Goal: Transaction & Acquisition: Subscribe to service/newsletter

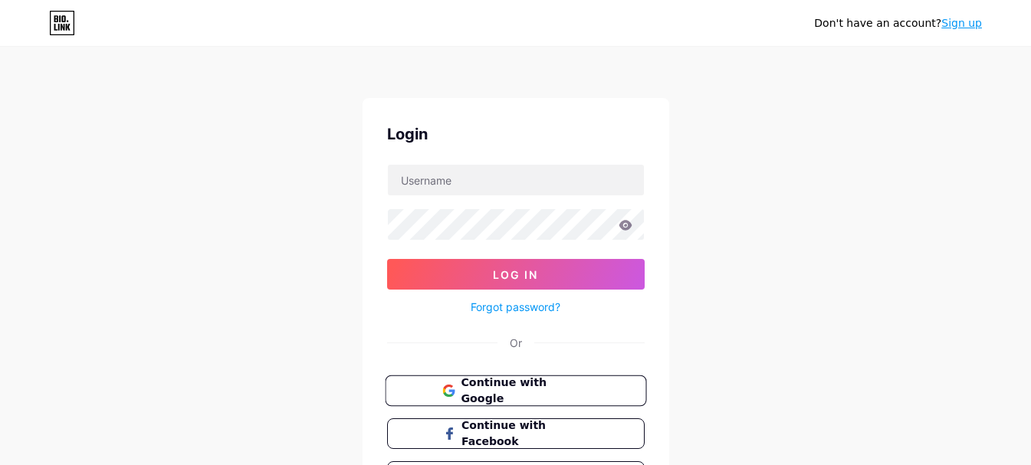
click at [524, 385] on span "Continue with Google" at bounding box center [525, 391] width 128 height 33
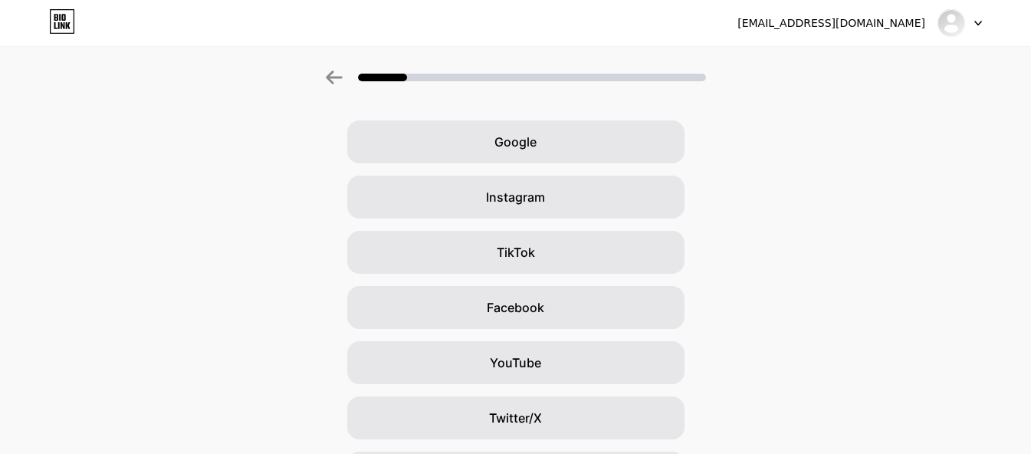
scroll to position [77, 0]
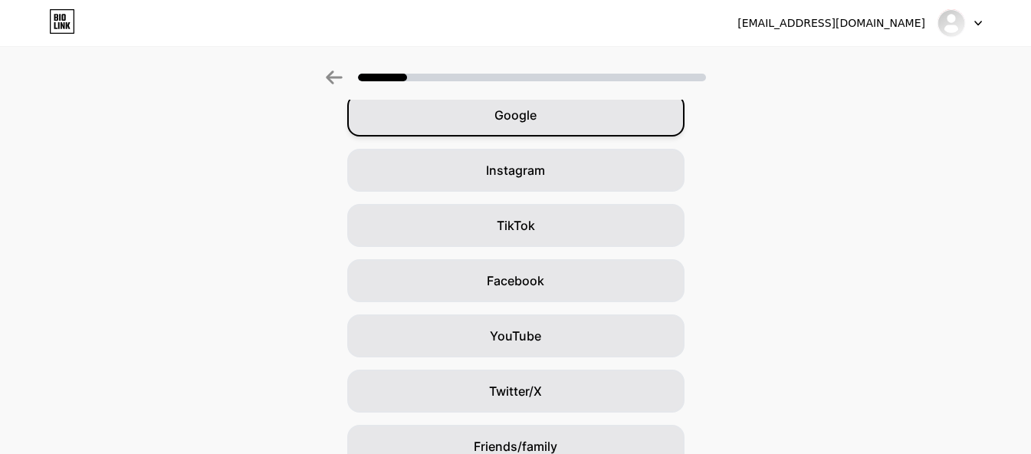
click at [580, 121] on div "Google" at bounding box center [515, 115] width 337 height 43
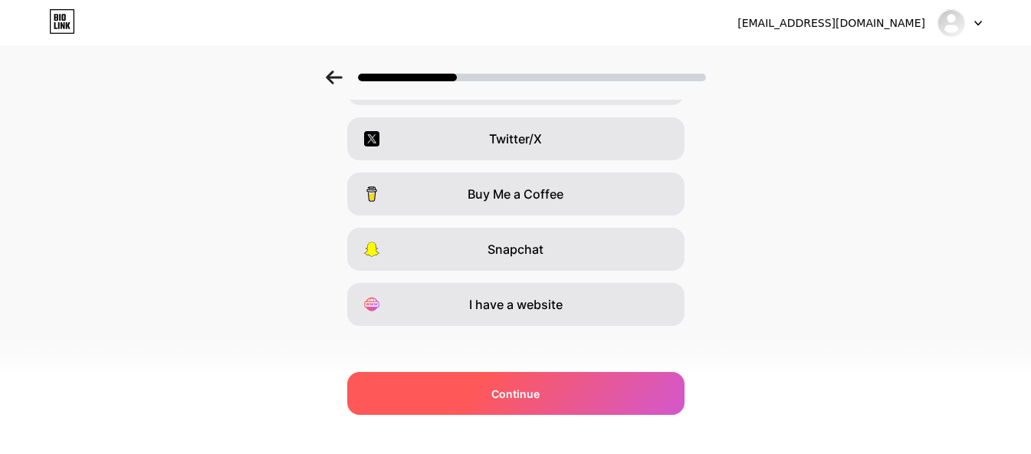
scroll to position [284, 0]
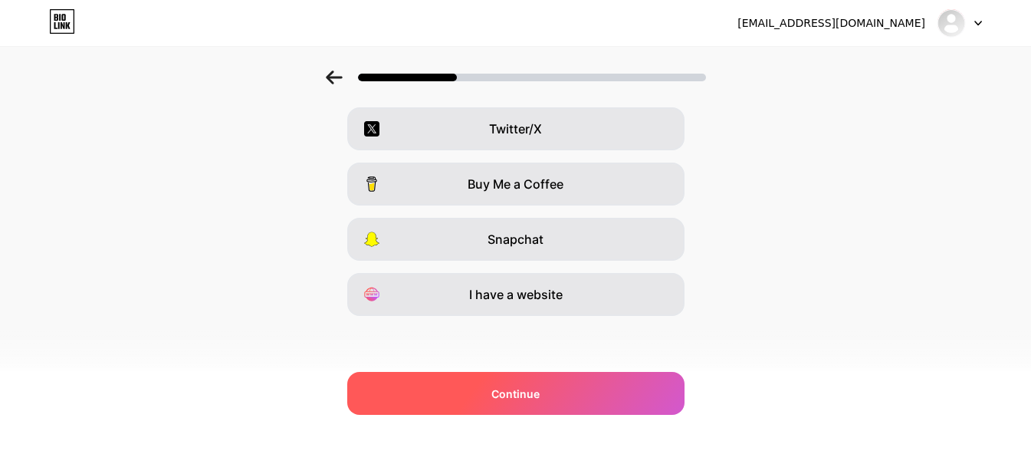
click at [630, 380] on div "Continue" at bounding box center [515, 393] width 337 height 43
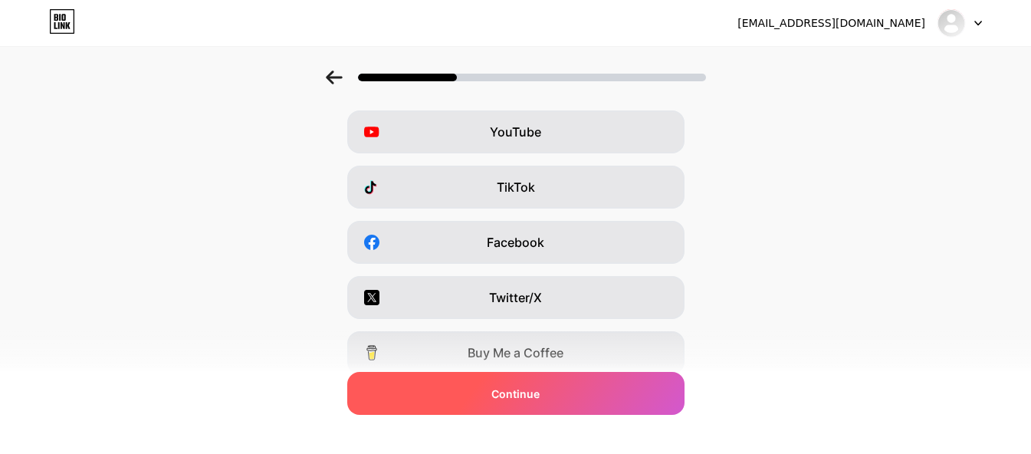
scroll to position [0, 0]
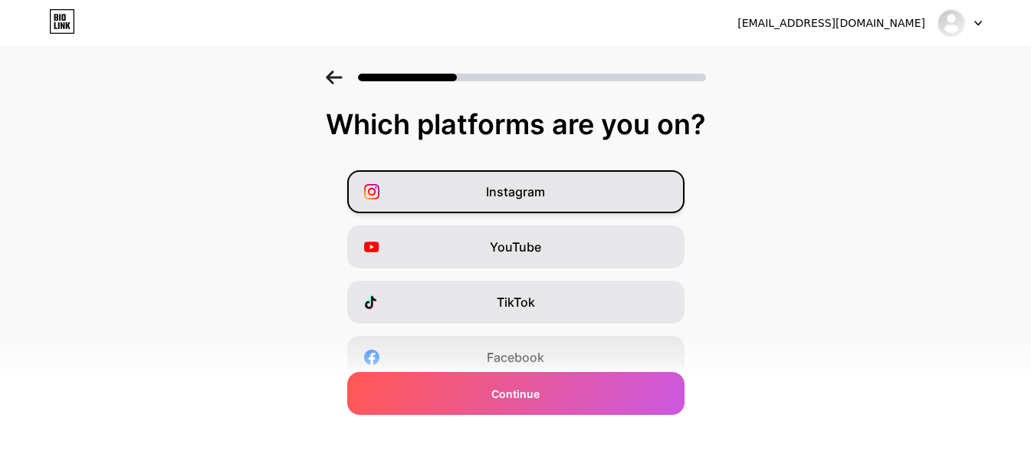
click at [610, 189] on div "Instagram" at bounding box center [515, 191] width 337 height 43
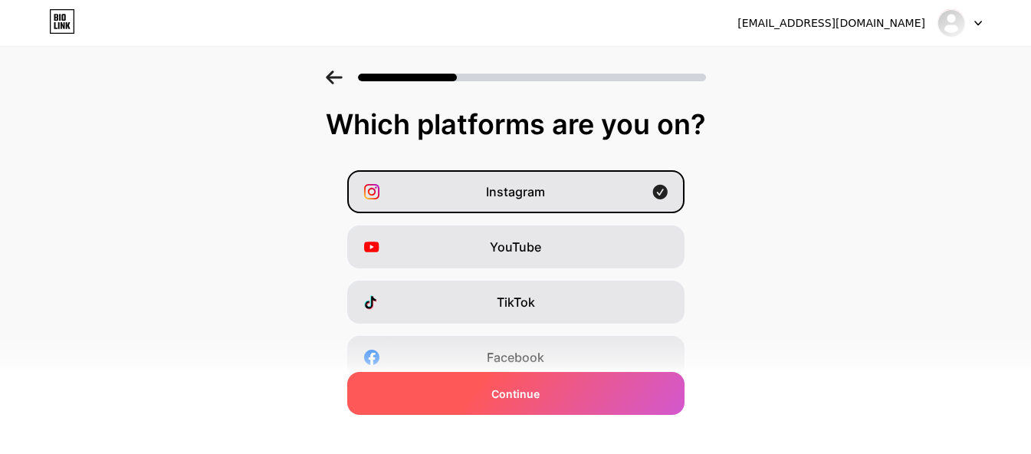
click at [610, 395] on div "Continue" at bounding box center [515, 393] width 337 height 43
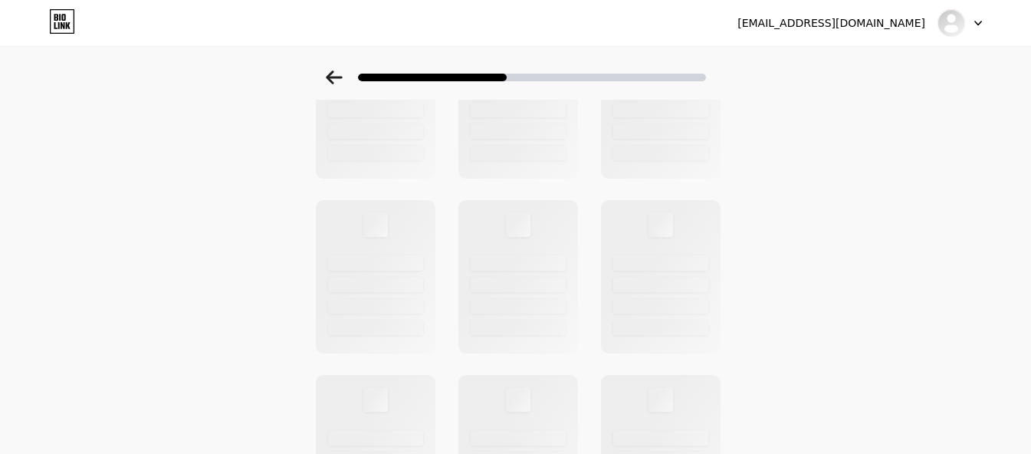
scroll to position [153, 0]
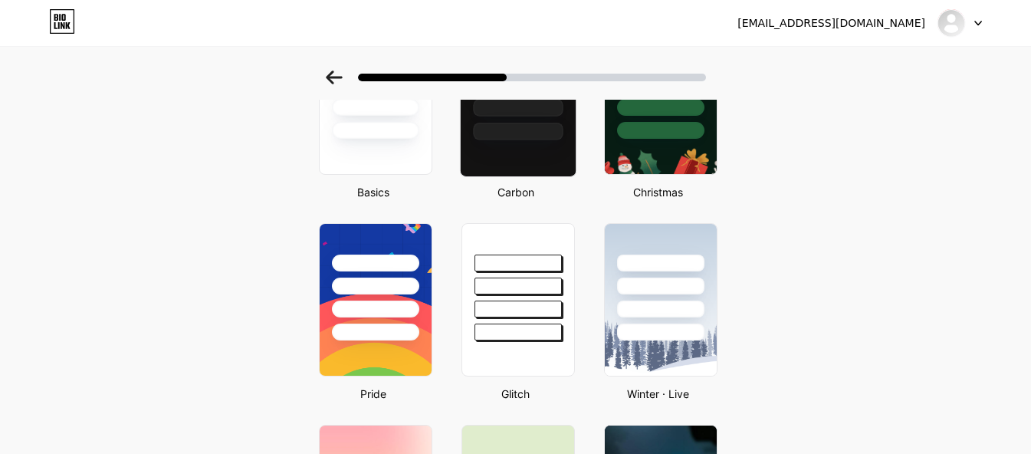
click at [561, 120] on div at bounding box center [517, 80] width 115 height 120
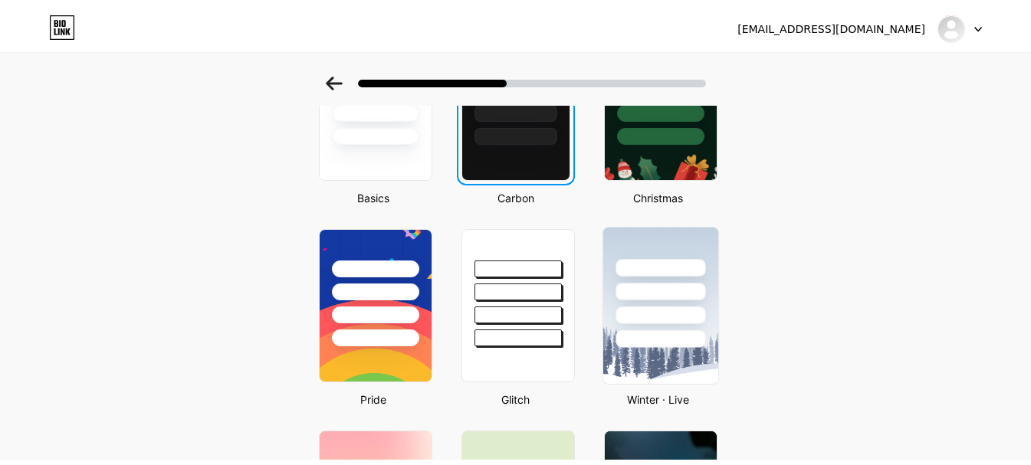
scroll to position [0, 0]
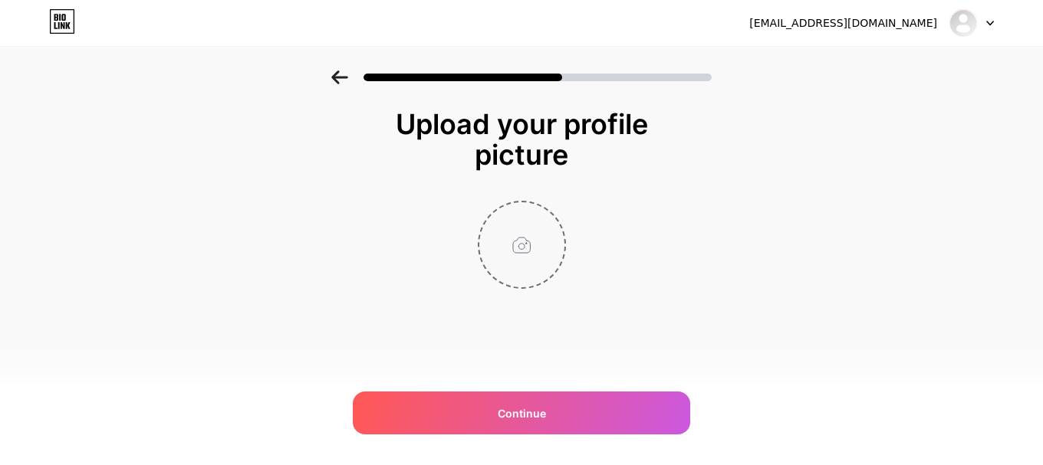
click at [524, 245] on input "file" at bounding box center [521, 244] width 85 height 85
type input "C:\fakepath\SV Flipkart.png"
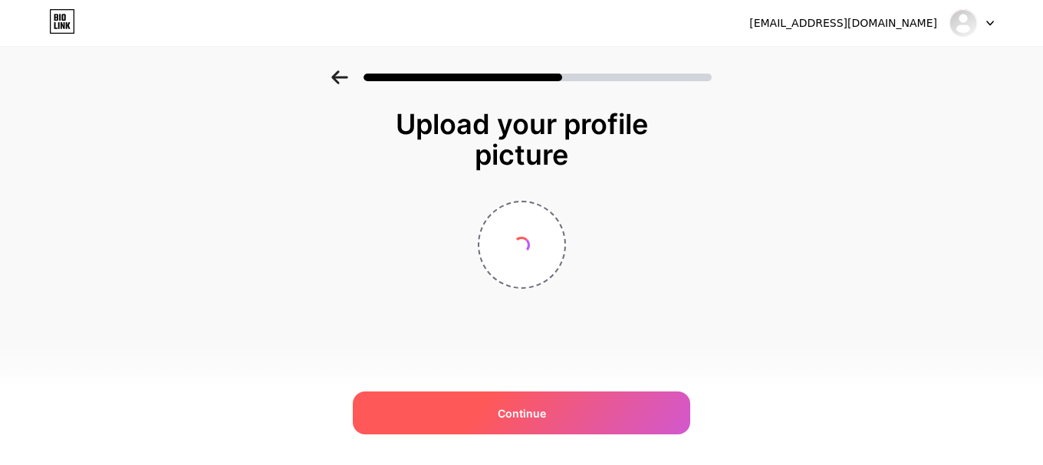
click at [659, 422] on div "Continue" at bounding box center [521, 413] width 337 height 43
click at [597, 412] on div "Continue" at bounding box center [521, 413] width 337 height 43
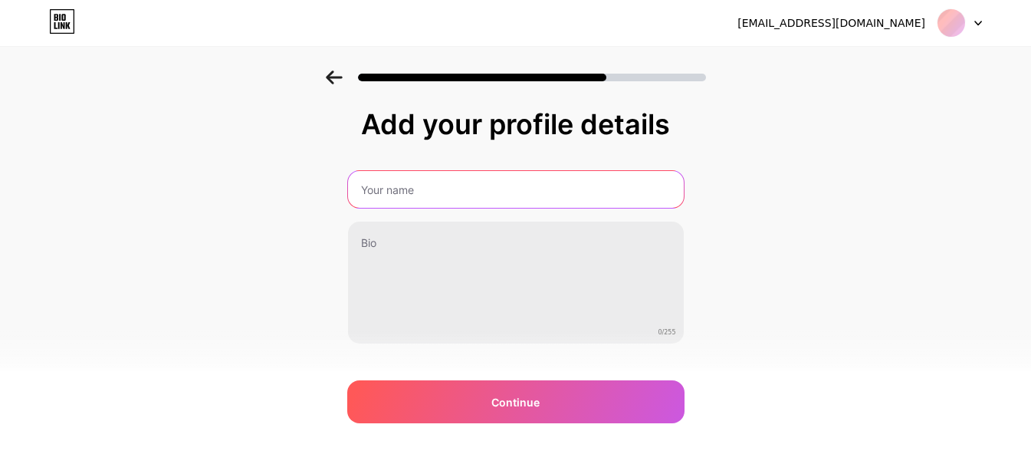
click at [471, 194] on input "text" at bounding box center [516, 189] width 336 height 37
type input "swarn vilas"
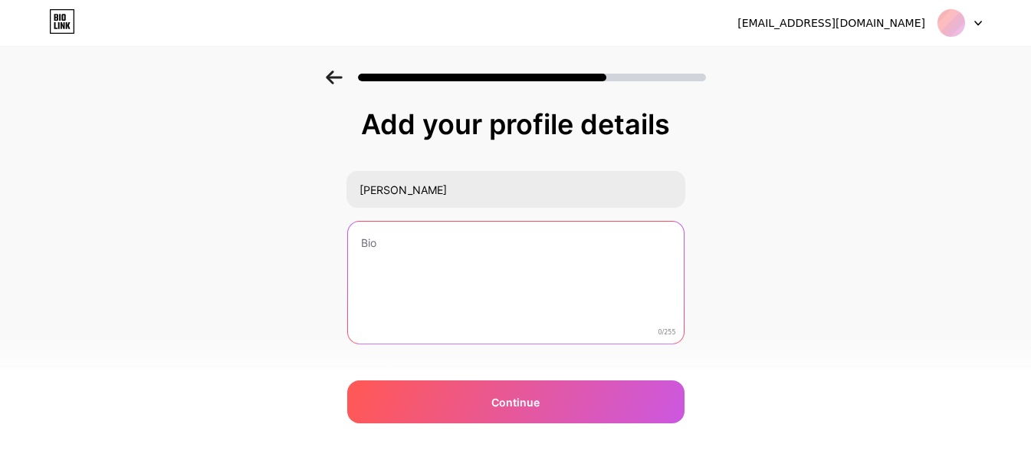
click at [465, 268] on textarea at bounding box center [516, 283] width 336 height 123
paste textarea "In today’s fast-paced world, men are juggling work, family, and social responsi…"
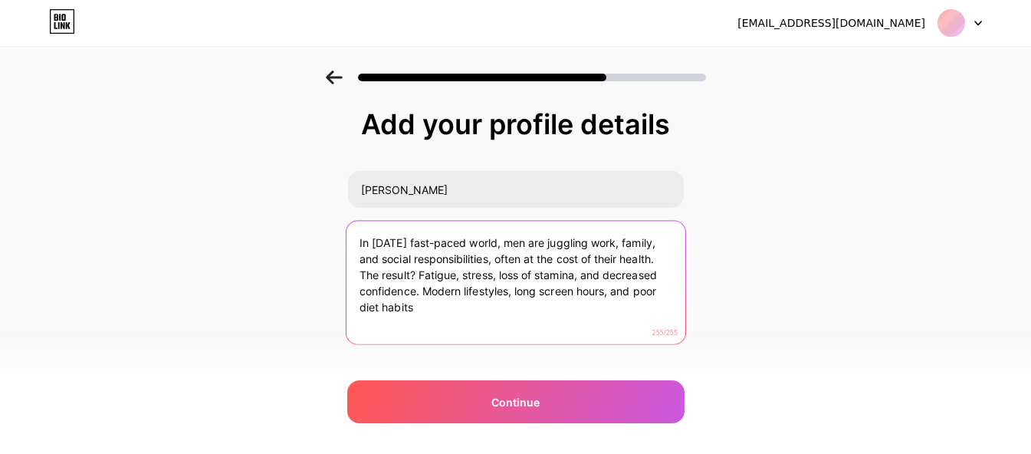
type textarea "In today’s fast-paced world, men are juggling work, family, and social responsi…"
click at [530, 311] on textarea "In today’s fast-paced world, men are juggling work, family, and social responsi…" at bounding box center [515, 283] width 339 height 125
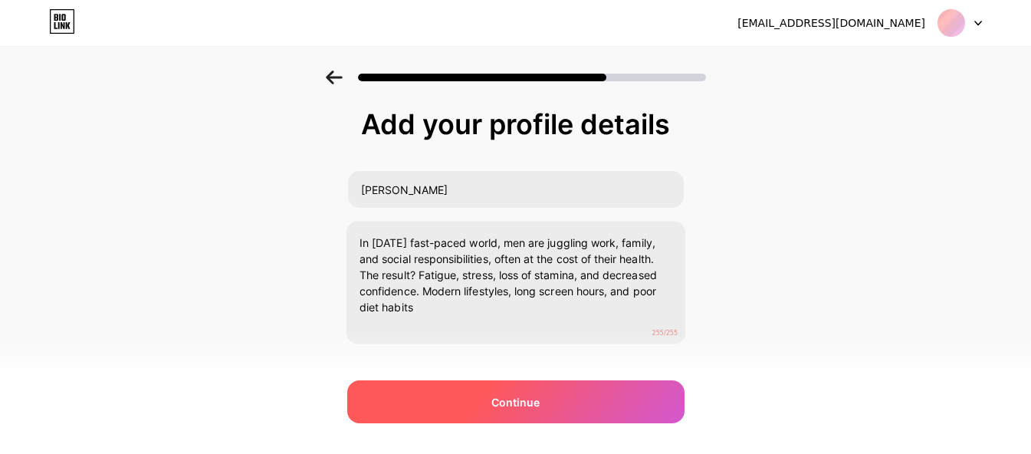
click at [638, 411] on div "Continue" at bounding box center [515, 401] width 337 height 43
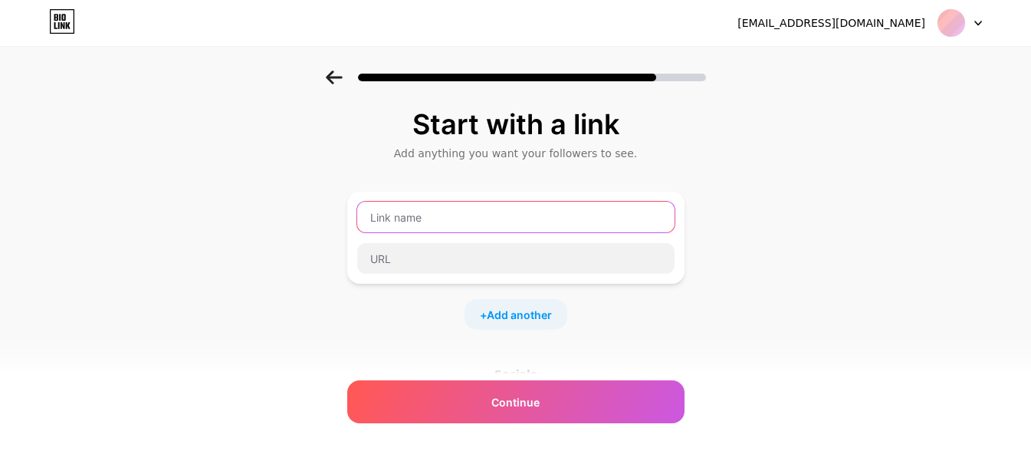
click at [458, 223] on input "text" at bounding box center [515, 217] width 317 height 31
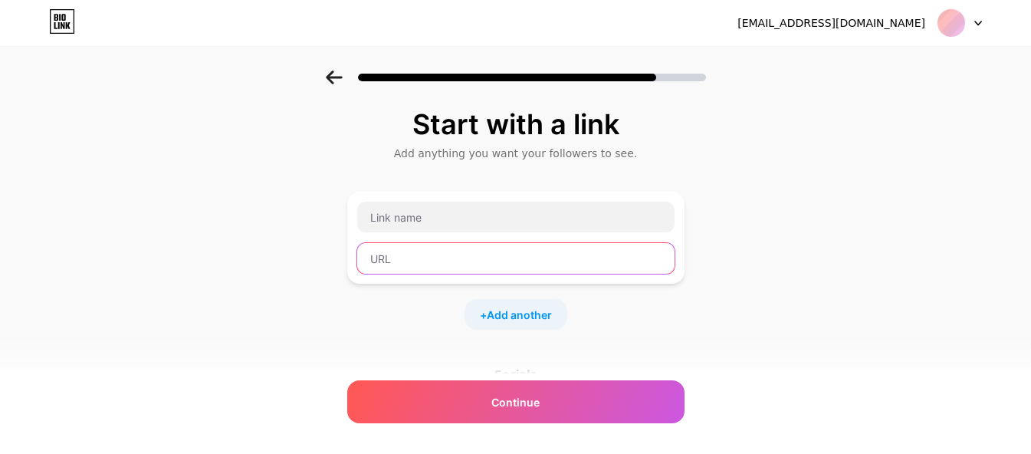
click at [445, 264] on input "text" at bounding box center [515, 258] width 317 height 31
paste input "https://www.swarnvilas.com/"
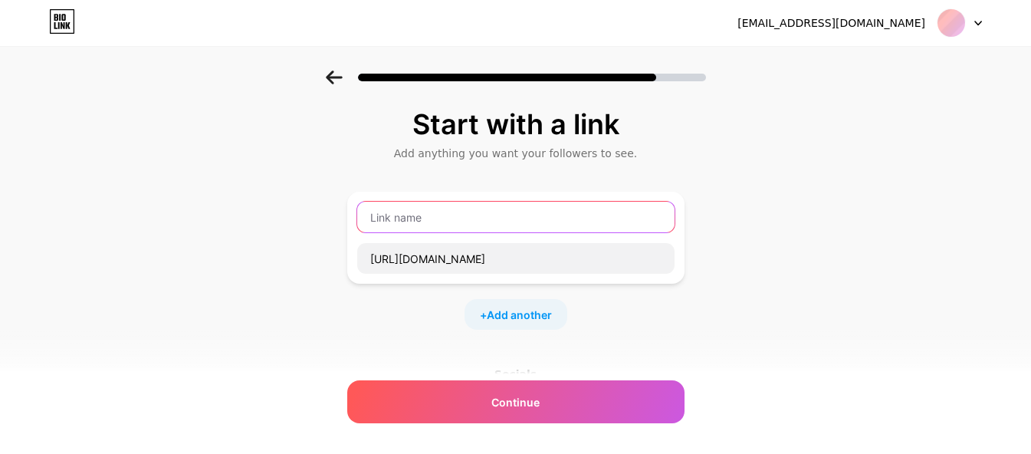
click at [465, 230] on input "text" at bounding box center [515, 217] width 317 height 31
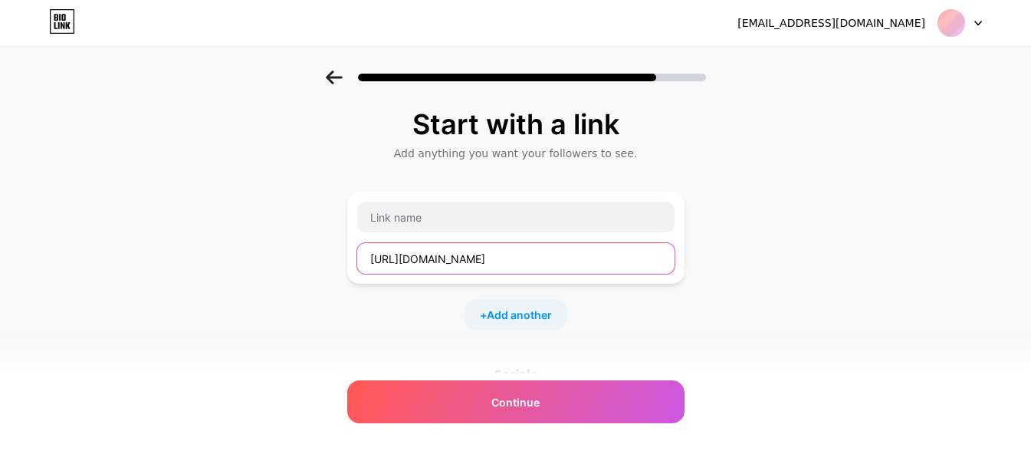
drag, startPoint x: 414, startPoint y: 261, endPoint x: 302, endPoint y: 245, distance: 113.1
click at [301, 248] on div "Start with a link Add anything you want your followers to see. https://www.swar…" at bounding box center [515, 340] width 1031 height 539
click at [555, 250] on input "www.swarnvilas.com/" at bounding box center [515, 258] width 317 height 31
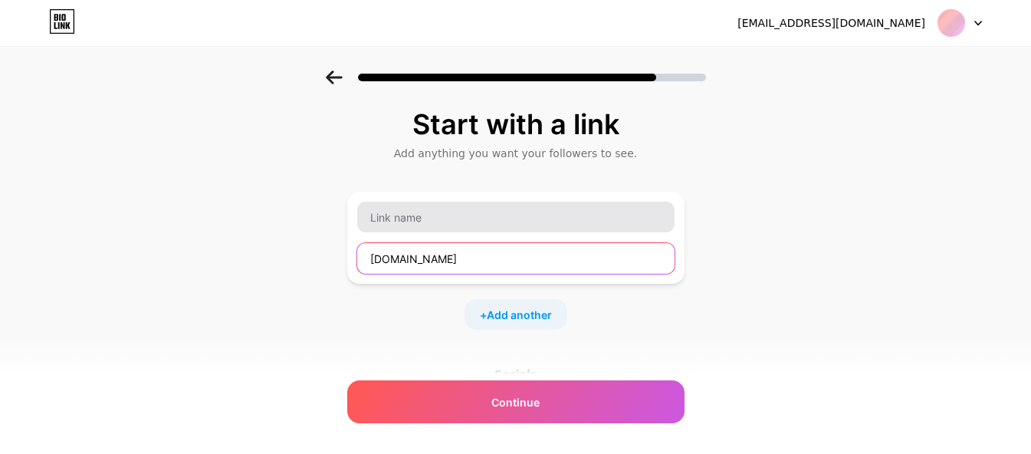
type input "www.swarnvilas.com"
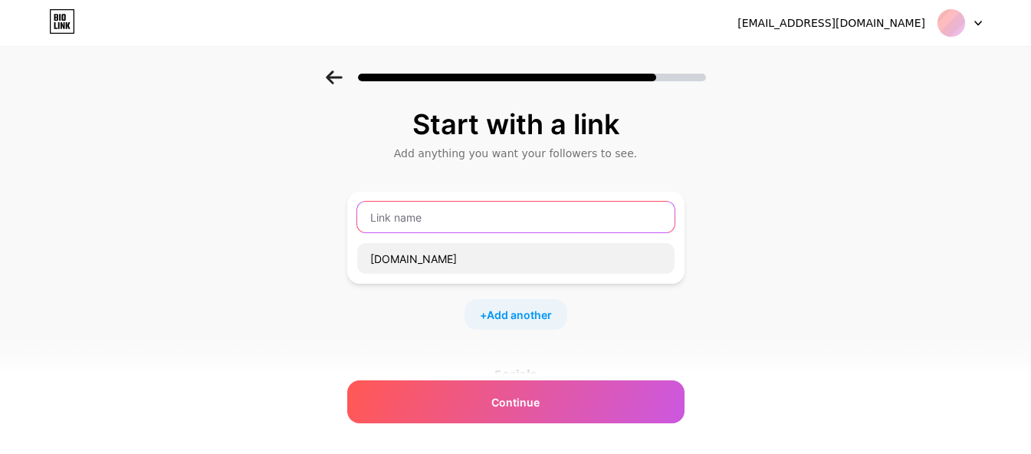
click at [581, 219] on input "text" at bounding box center [515, 217] width 317 height 31
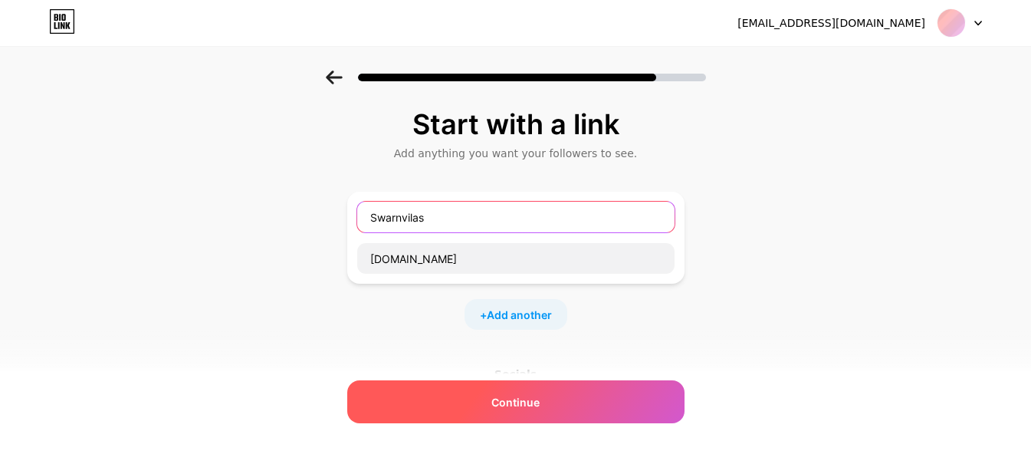
type input "Swarnvilas"
click at [526, 396] on span "Continue" at bounding box center [516, 402] width 48 height 16
click at [521, 396] on span "Continue" at bounding box center [516, 402] width 48 height 16
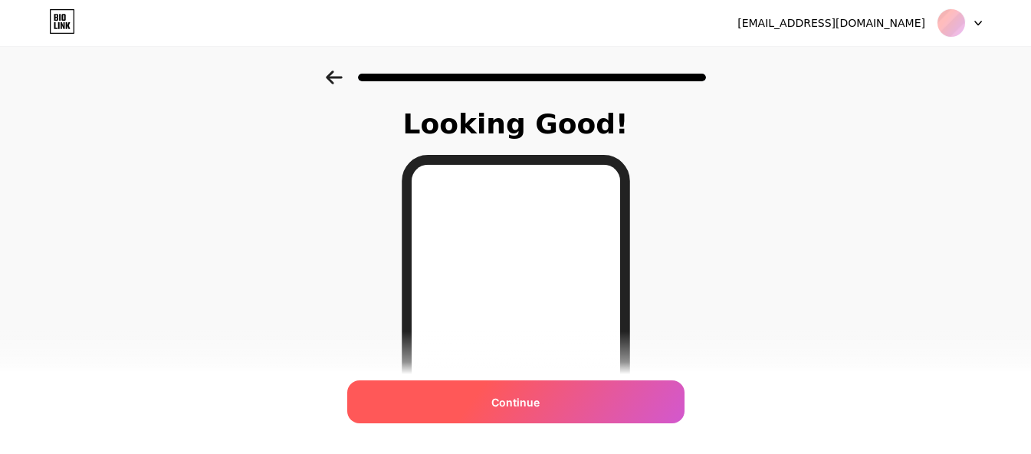
click at [549, 403] on div "Continue" at bounding box center [515, 401] width 337 height 43
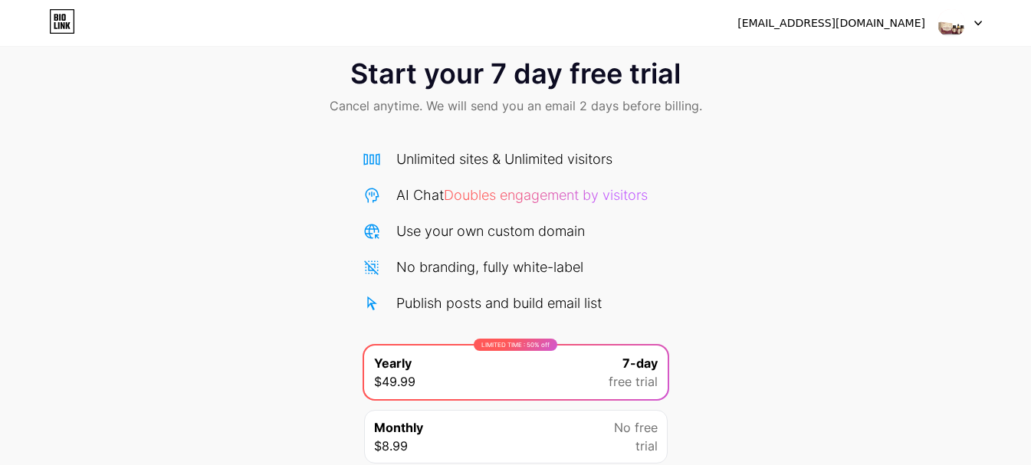
scroll to position [152, 0]
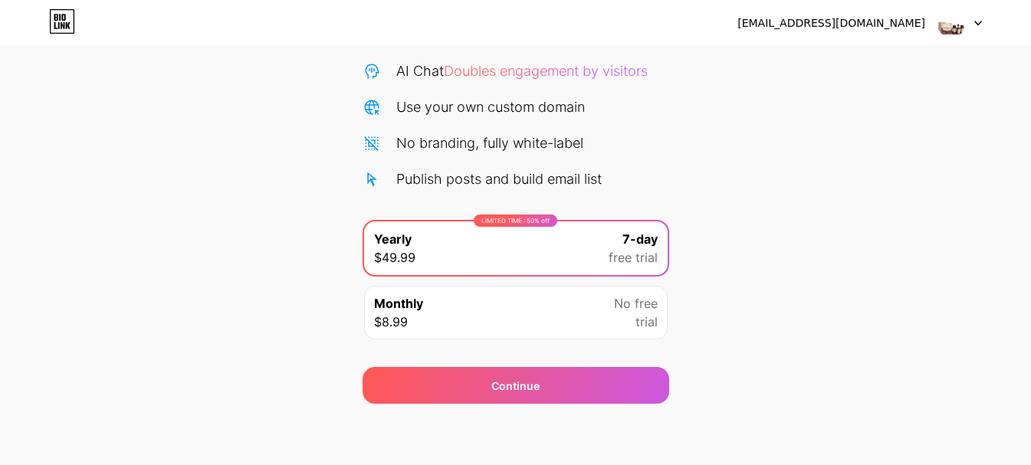
click at [72, 25] on icon at bounding box center [62, 21] width 26 height 25
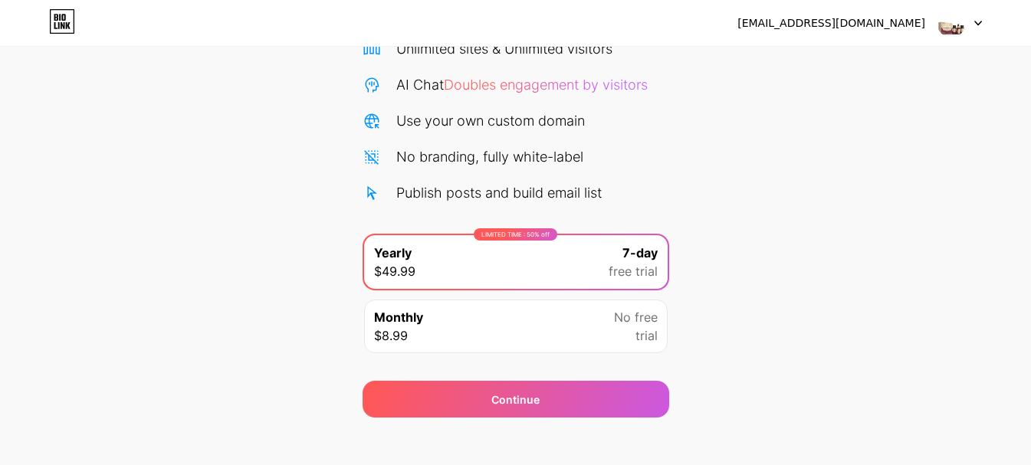
scroll to position [152, 0]
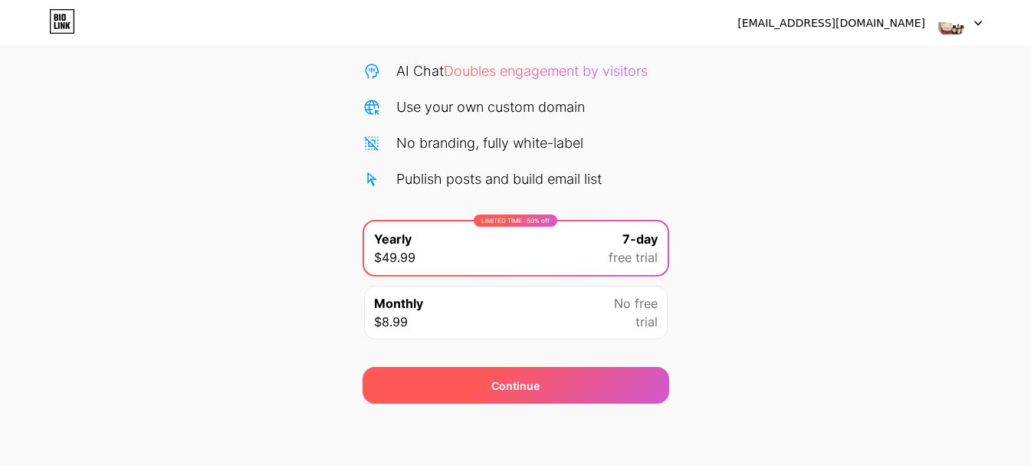
click at [570, 373] on div "Continue" at bounding box center [516, 385] width 307 height 37
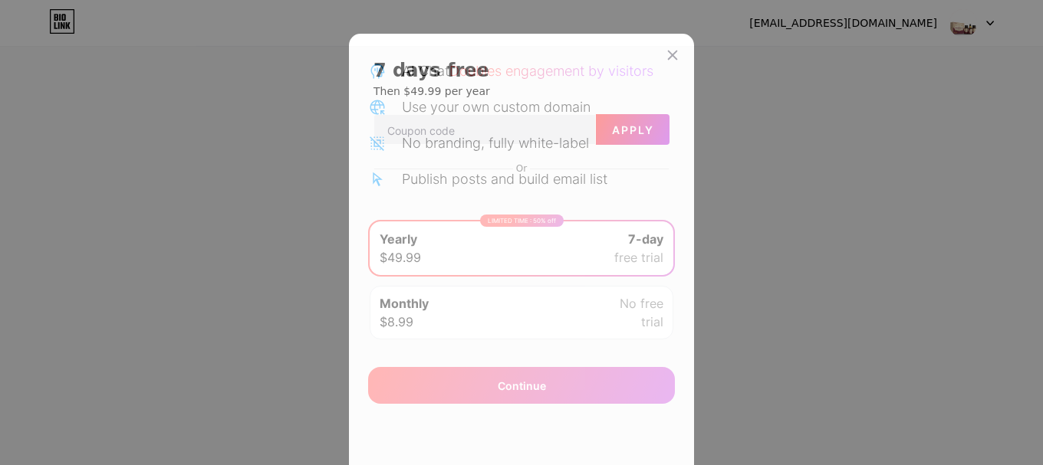
click at [681, 57] on div "7 days free Then $49.99 per year Apply Or Start trial" at bounding box center [521, 291] width 345 height 515
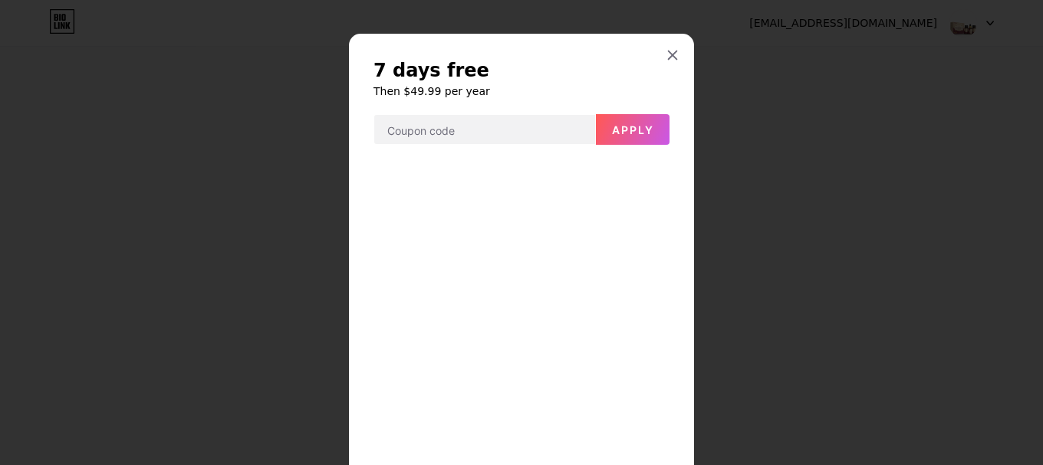
click at [669, 40] on div "7 days free Then $49.99 per year Apply Or Start trial" at bounding box center [521, 281] width 345 height 494
click at [669, 53] on icon at bounding box center [673, 55] width 8 height 8
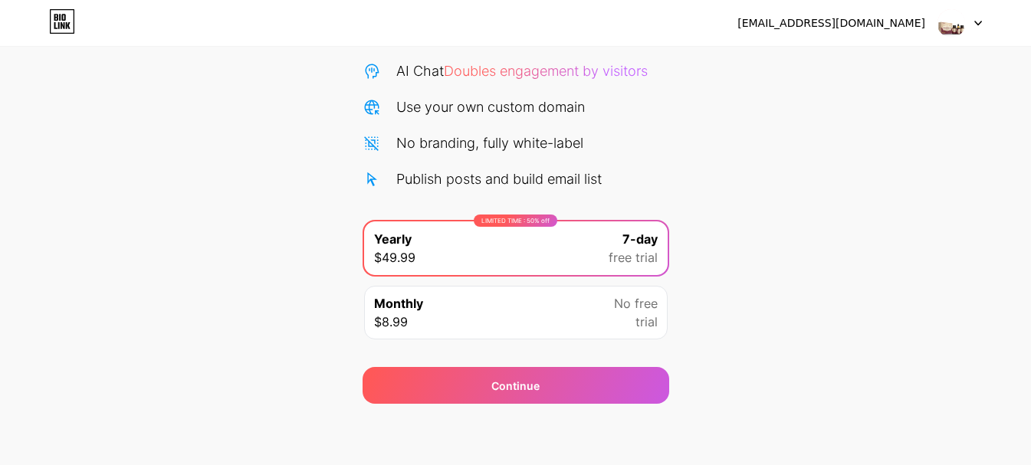
scroll to position [0, 0]
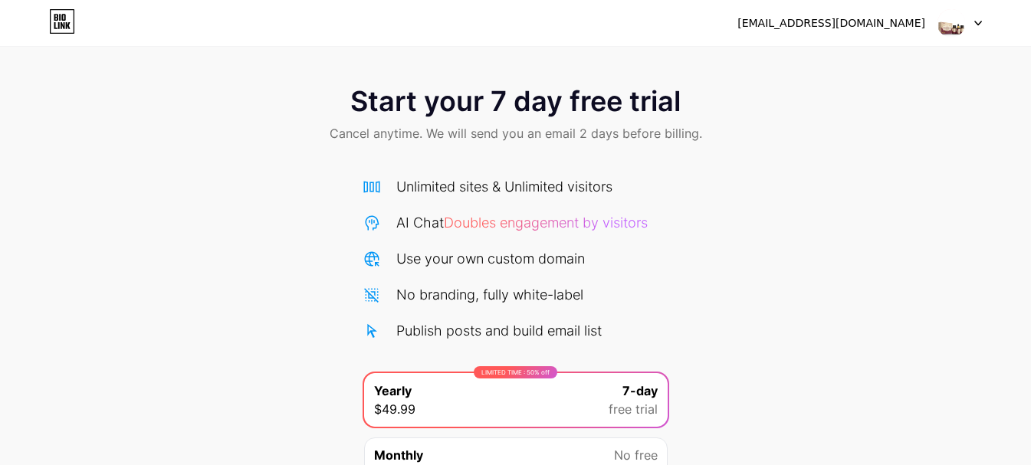
click at [516, 189] on div "Unlimited sites & Unlimited visitors" at bounding box center [504, 186] width 216 height 21
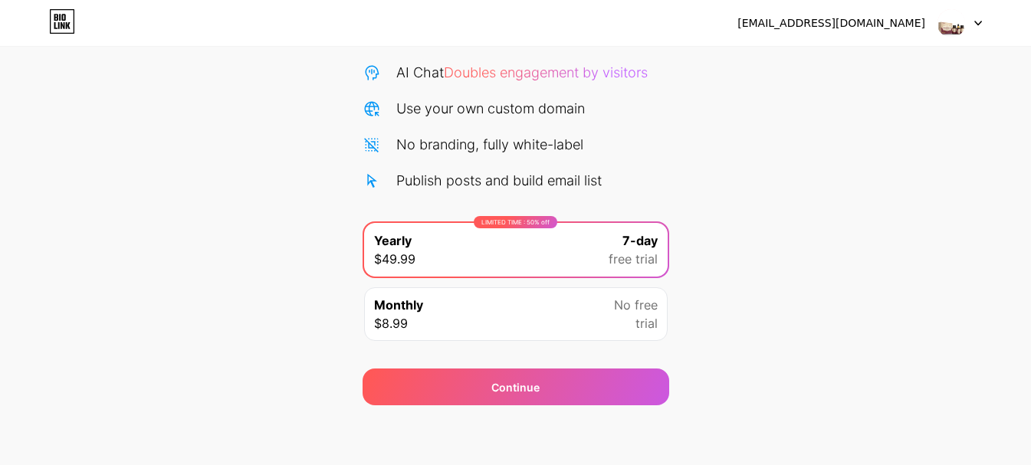
scroll to position [152, 0]
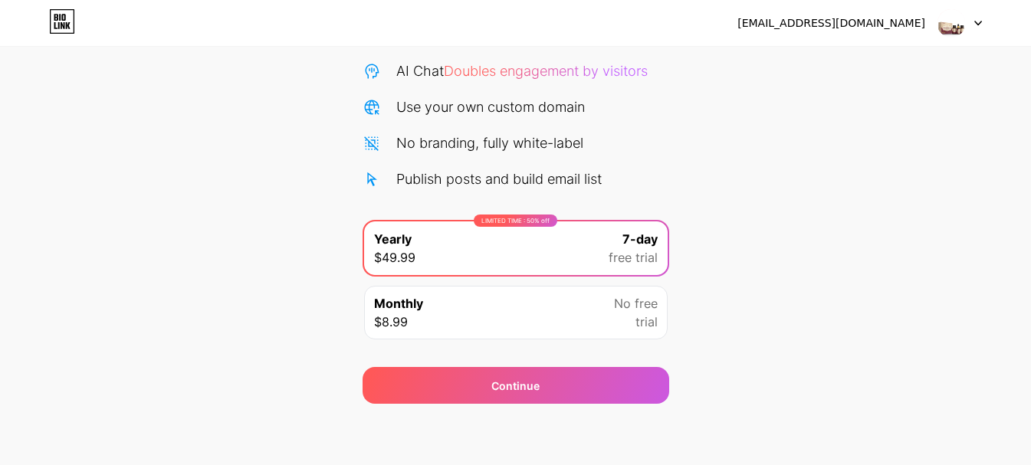
click at [533, 200] on div "Unlimited sites & Unlimited visitors AI Chat Doubles engagement by visitors Use…" at bounding box center [516, 187] width 307 height 324
click at [600, 321] on div "Monthly $8.99 No free trial" at bounding box center [516, 313] width 304 height 54
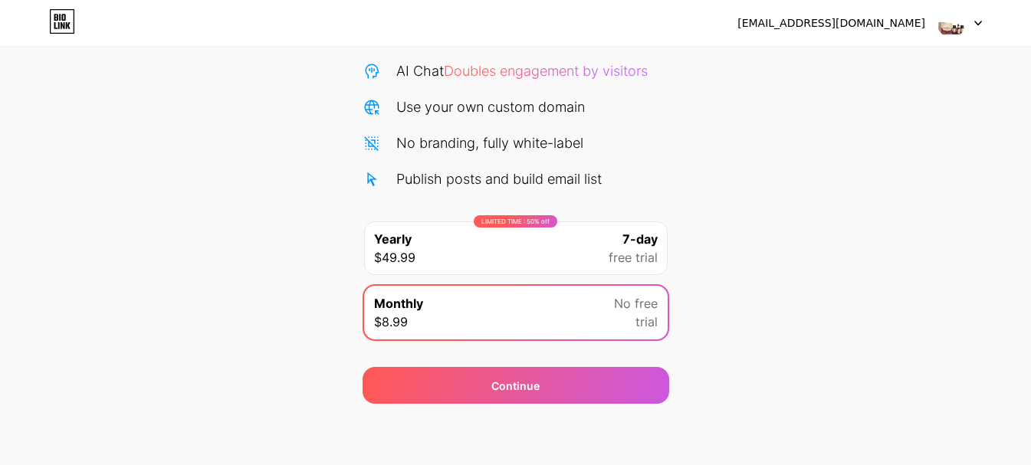
click at [956, 42] on div "swarnvilas@gmail.com Logout" at bounding box center [515, 23] width 1031 height 46
click at [962, 31] on img at bounding box center [951, 22] width 29 height 29
click at [63, 33] on icon at bounding box center [63, 22] width 24 height 24
